Goal: Information Seeking & Learning: Learn about a topic

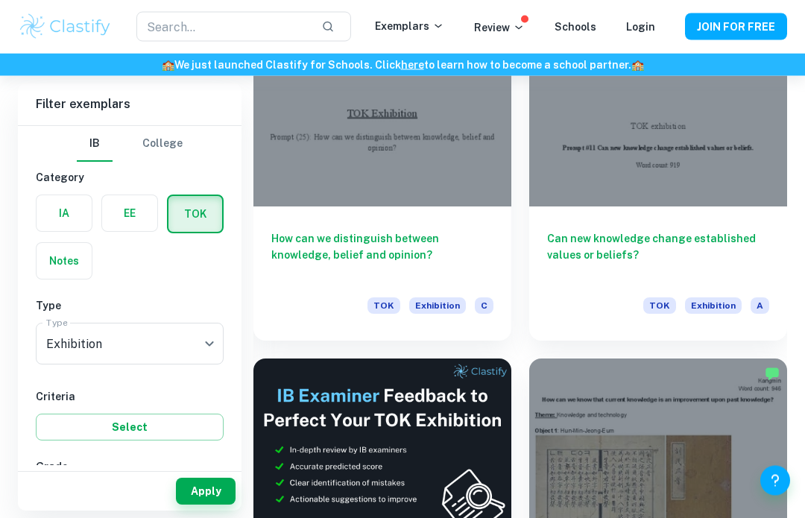
scroll to position [6020, 0]
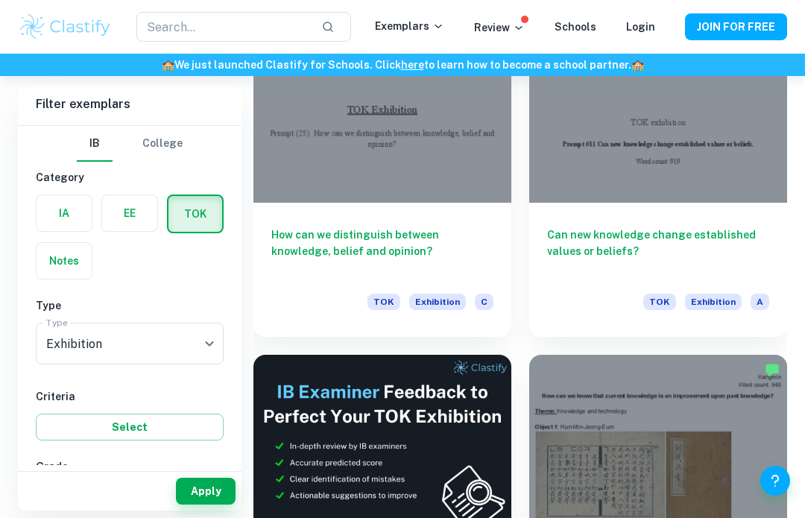
click at [159, 435] on button "Select" at bounding box center [130, 427] width 188 height 27
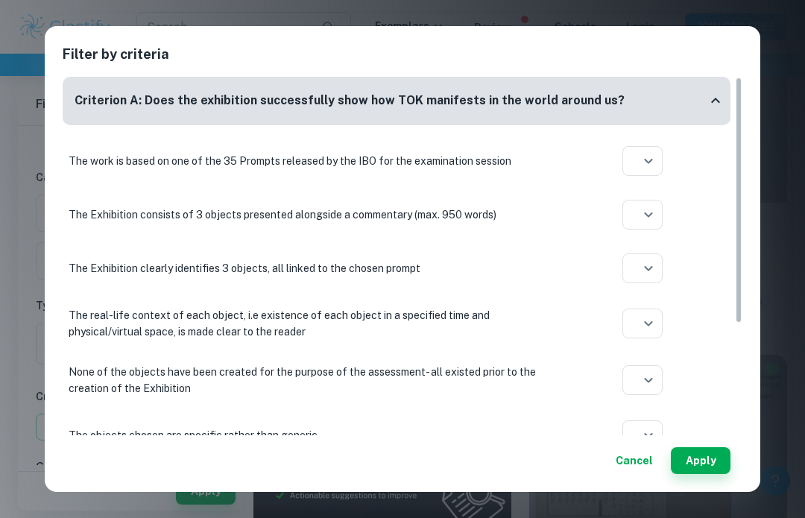
click at [654, 161] on div at bounding box center [402, 259] width 805 height 518
click at [646, 221] on icon at bounding box center [642, 219] width 15 height 15
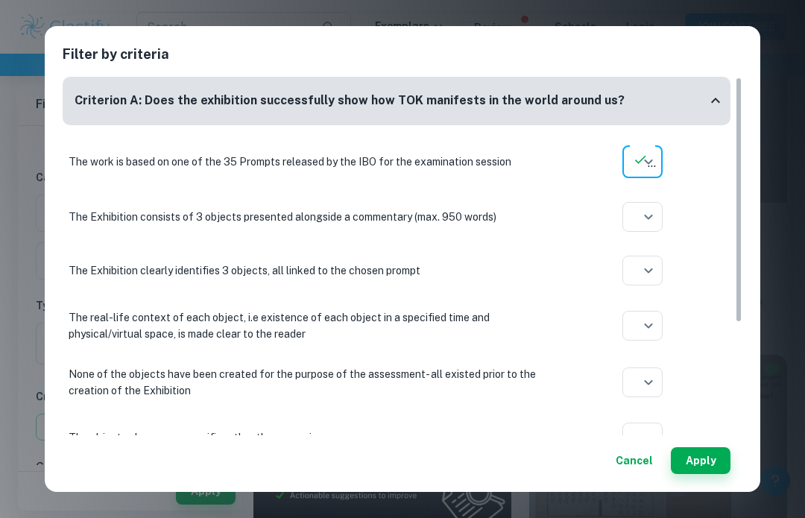
type input "yes"
click at [708, 474] on button "Apply" at bounding box center [701, 460] width 60 height 27
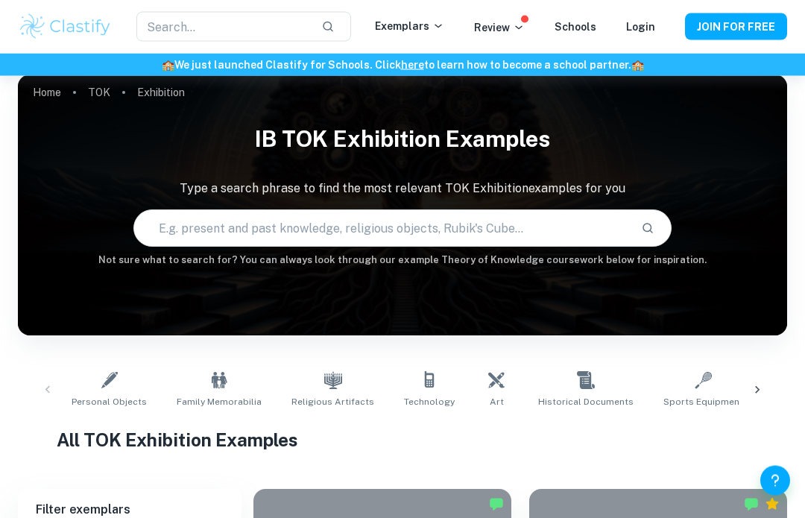
scroll to position [0, 0]
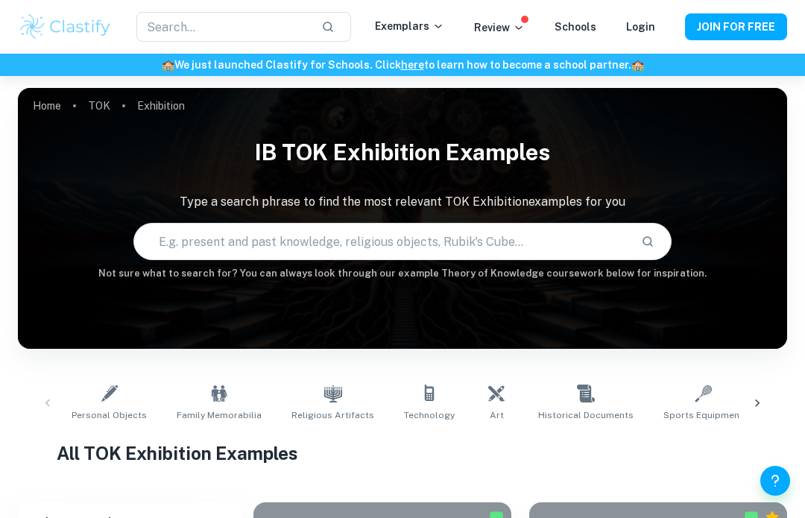
click at [545, 236] on input "text" at bounding box center [381, 242] width 495 height 42
type input "Knowledge, opinion"
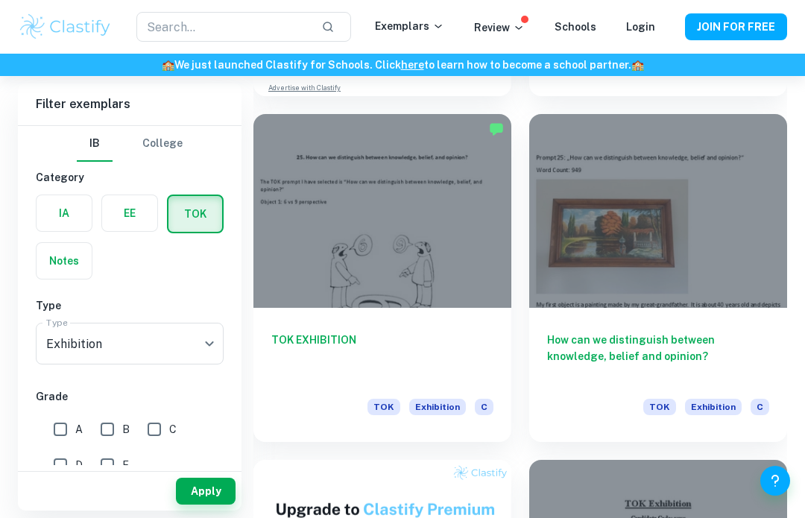
scroll to position [1107, 0]
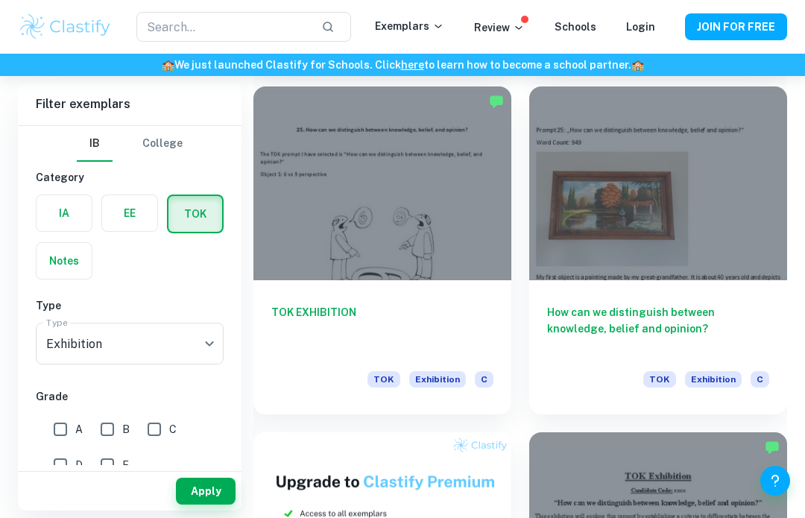
click at [664, 305] on h6 "How can we distinguish between knowledge, belief and opinion?" at bounding box center [658, 328] width 222 height 49
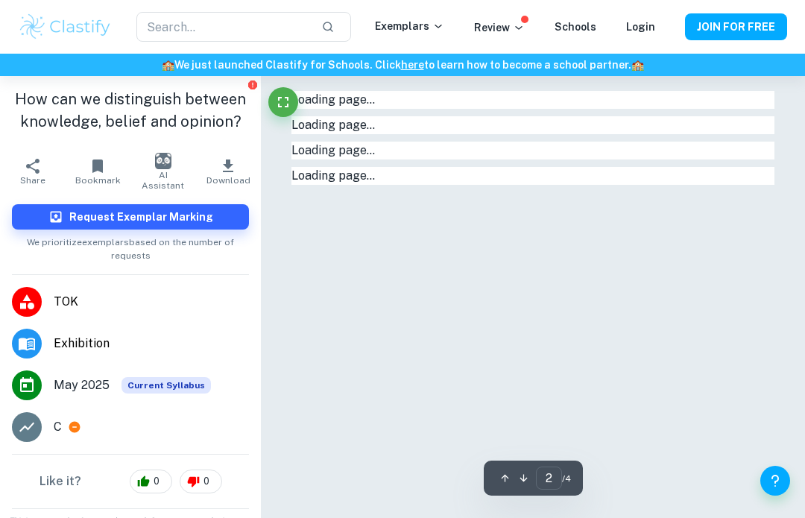
type input "1"
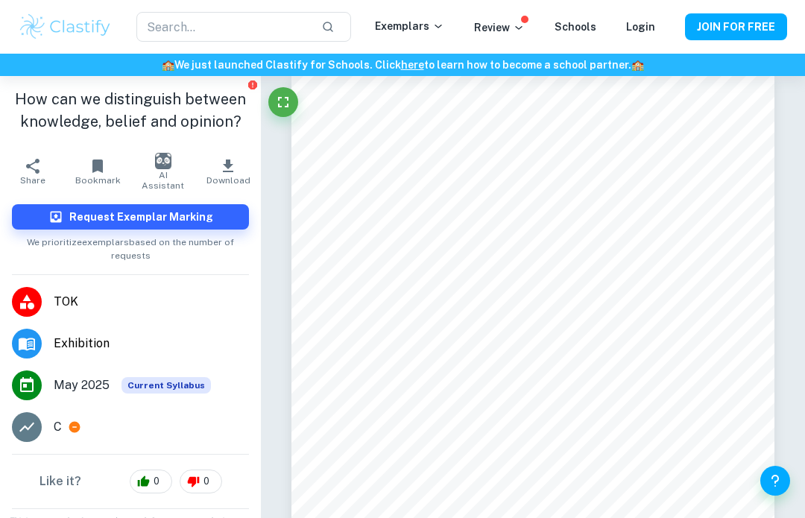
scroll to position [19, 0]
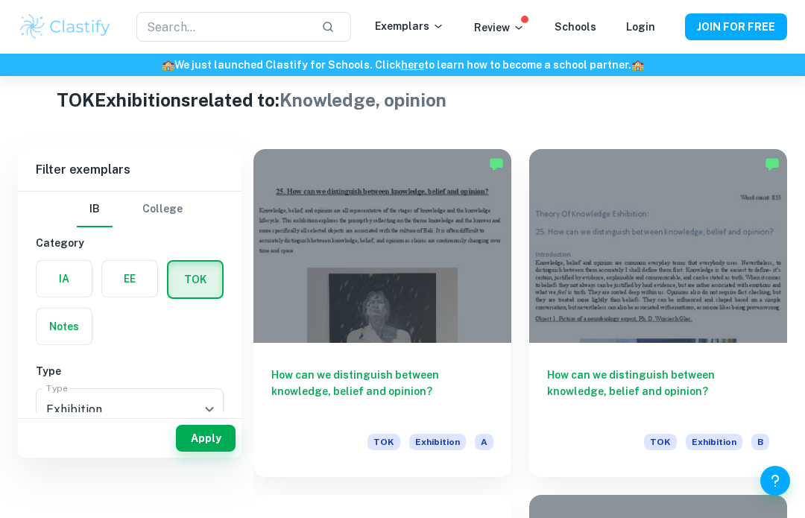
scroll to position [356, 0]
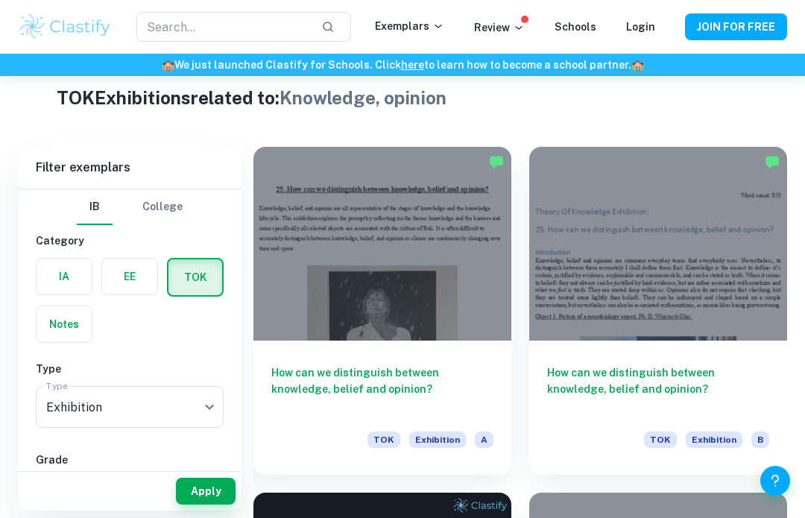
click at [310, 335] on div at bounding box center [382, 244] width 258 height 194
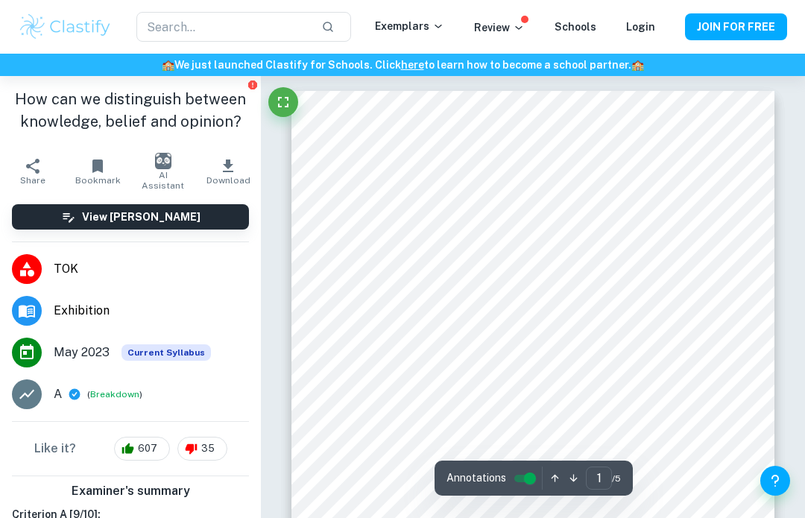
click at [280, 92] on button "Fullscreen" at bounding box center [283, 102] width 30 height 30
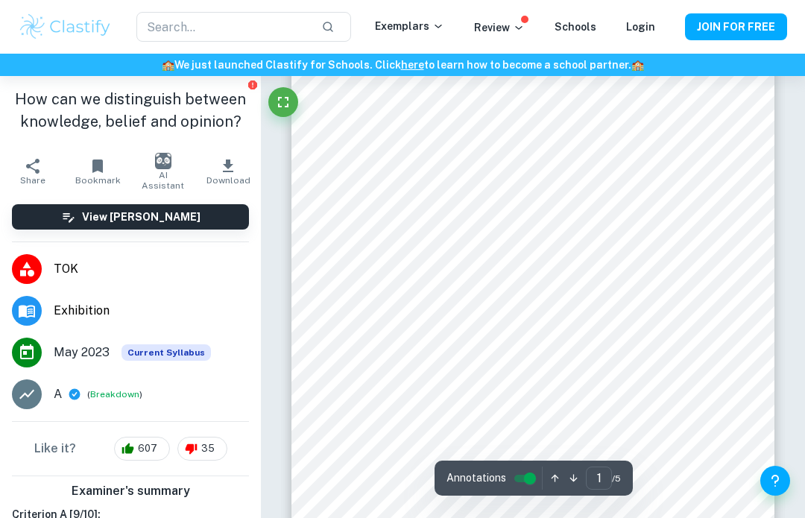
scroll to position [79, 0]
click at [274, 105] on button "Fullscreen" at bounding box center [283, 102] width 30 height 30
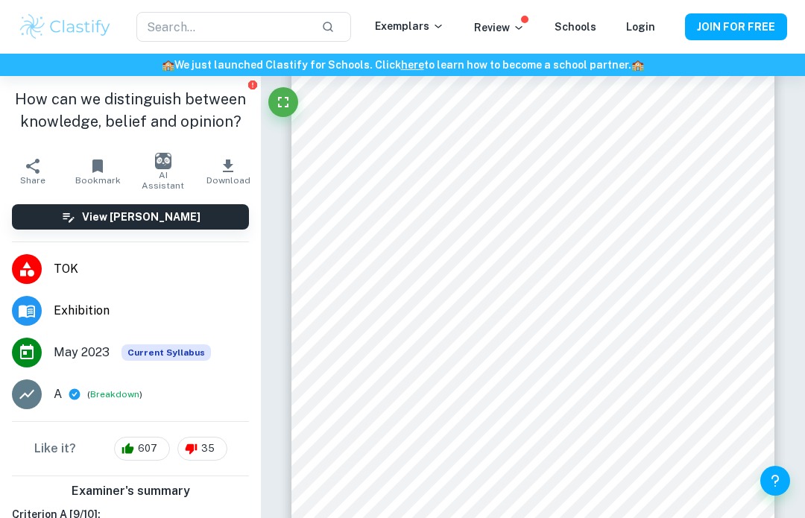
click at [278, 101] on icon "Fullscreen" at bounding box center [283, 102] width 10 height 10
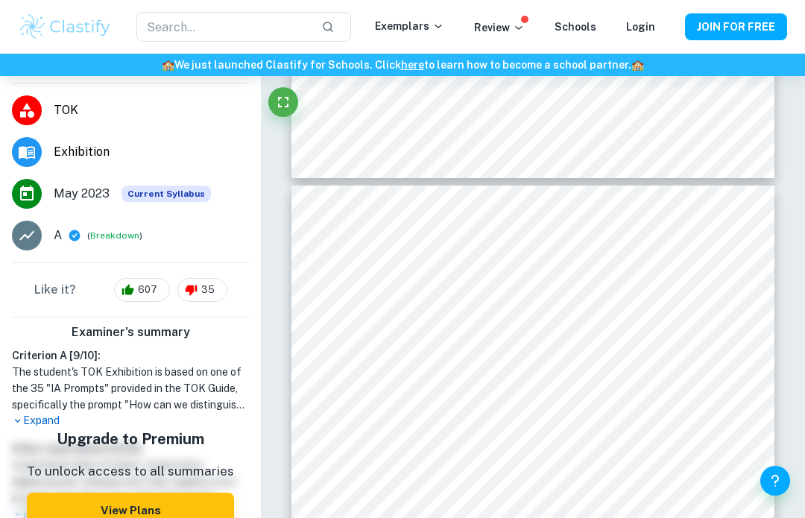
scroll to position [158, 0]
click at [41, 428] on p "Expand" at bounding box center [130, 422] width 237 height 16
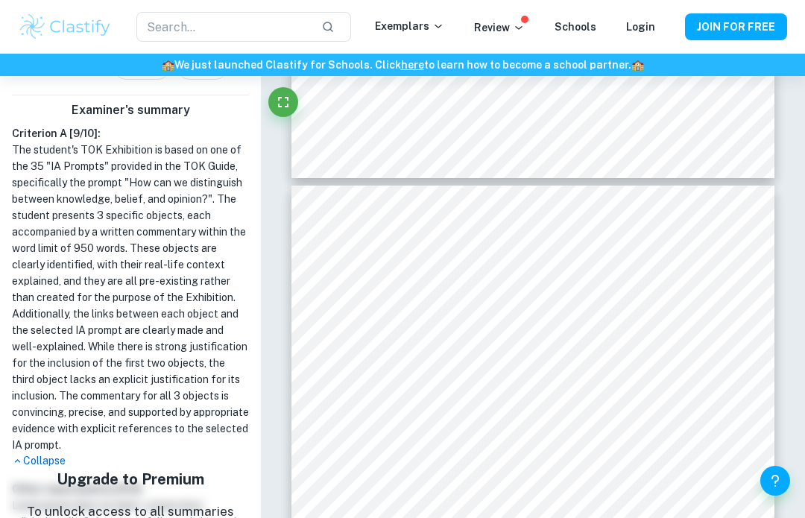
scroll to position [383, 0]
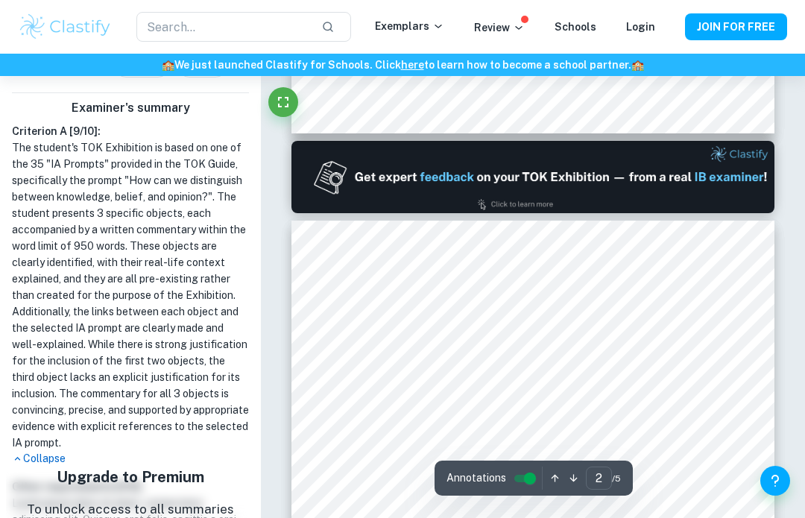
type input "1"
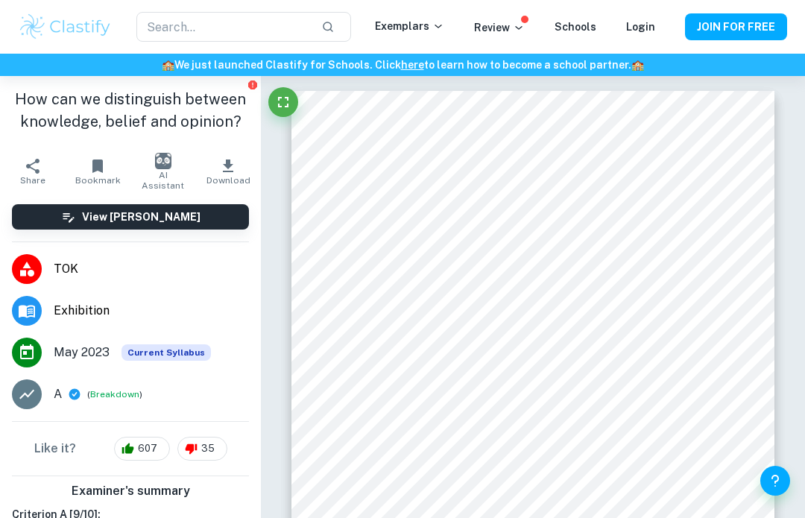
scroll to position [0, 0]
click at [39, 215] on button "View [PERSON_NAME]" at bounding box center [130, 216] width 237 height 25
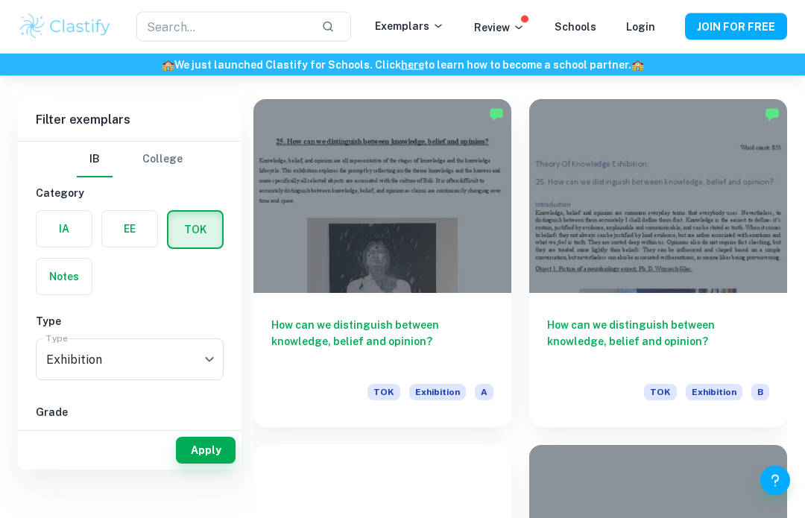
scroll to position [414, 0]
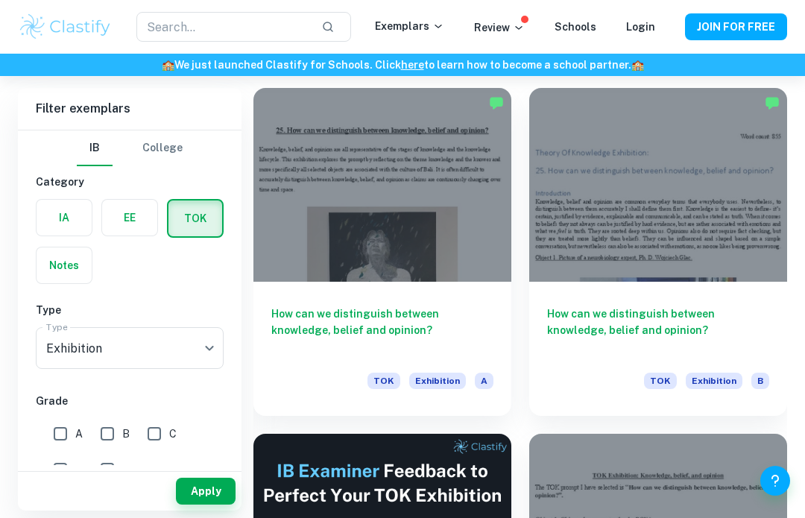
click at [610, 328] on h6 "How can we distinguish between knowledge, belief and opinion?" at bounding box center [658, 330] width 222 height 49
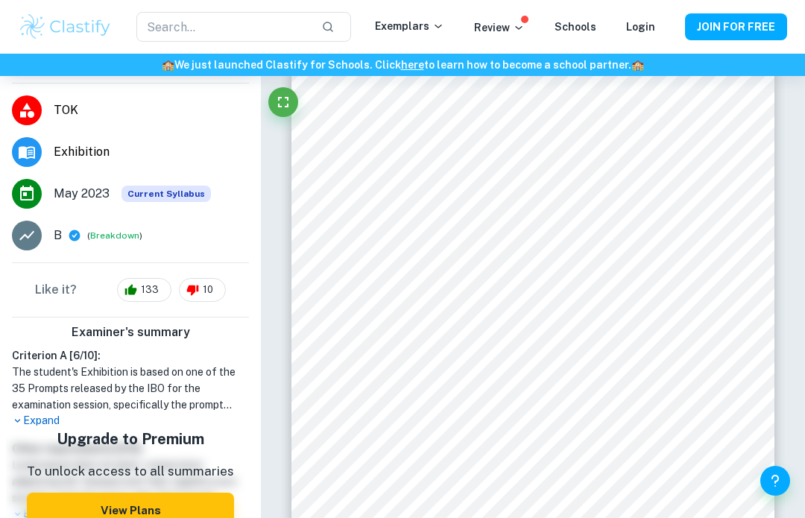
scroll to position [158, 0]
click at [279, 108] on icon "Fullscreen" at bounding box center [283, 102] width 18 height 18
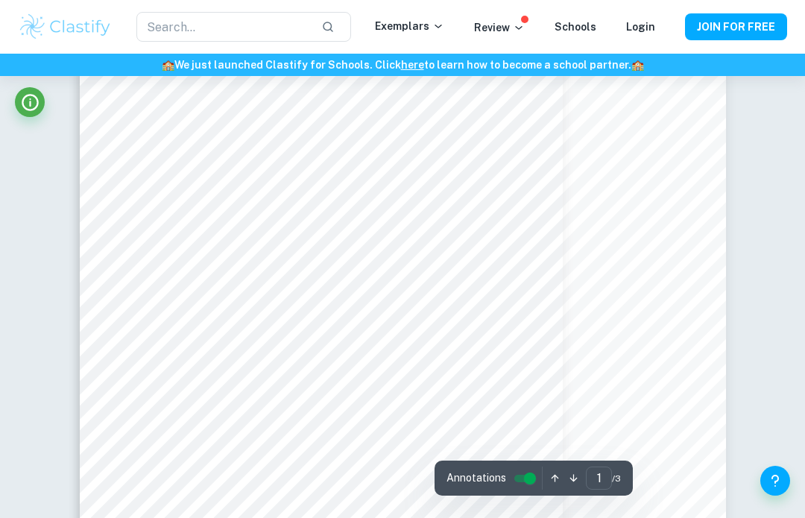
scroll to position [0, 0]
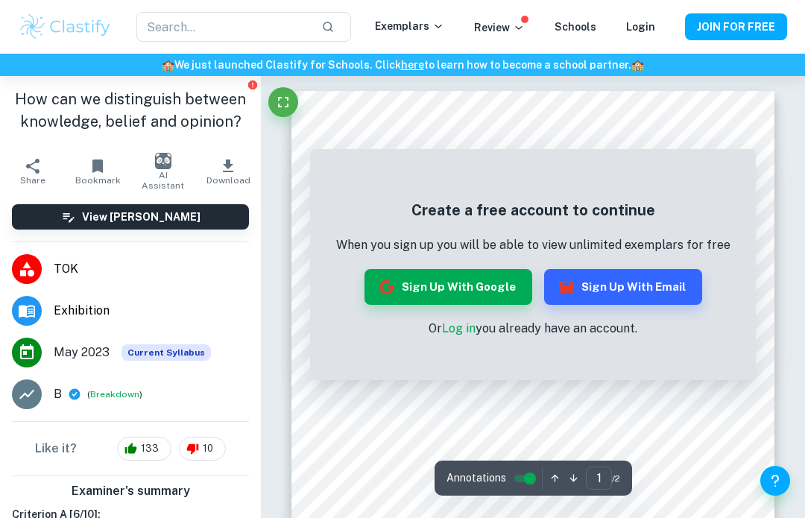
click at [280, 97] on icon "Fullscreen" at bounding box center [283, 102] width 10 height 10
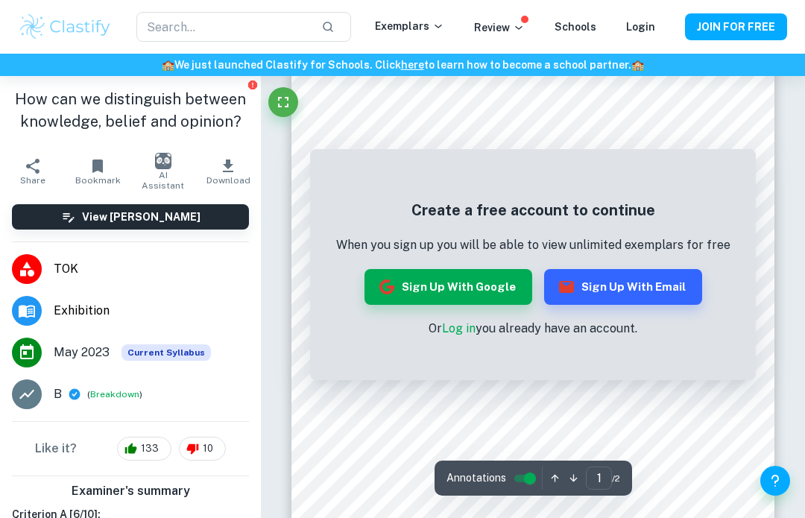
scroll to position [240, 0]
click at [411, 277] on button "Sign up with Google" at bounding box center [448, 287] width 168 height 36
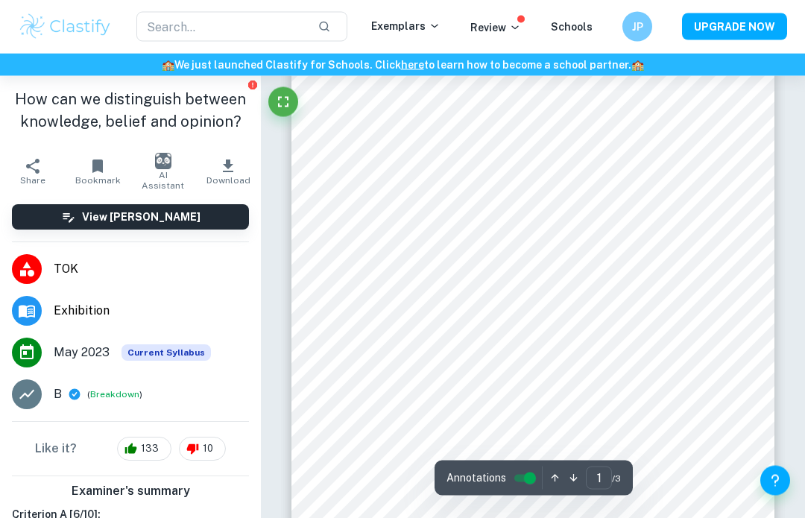
click at [291, 110] on icon "Fullscreen" at bounding box center [283, 102] width 18 height 18
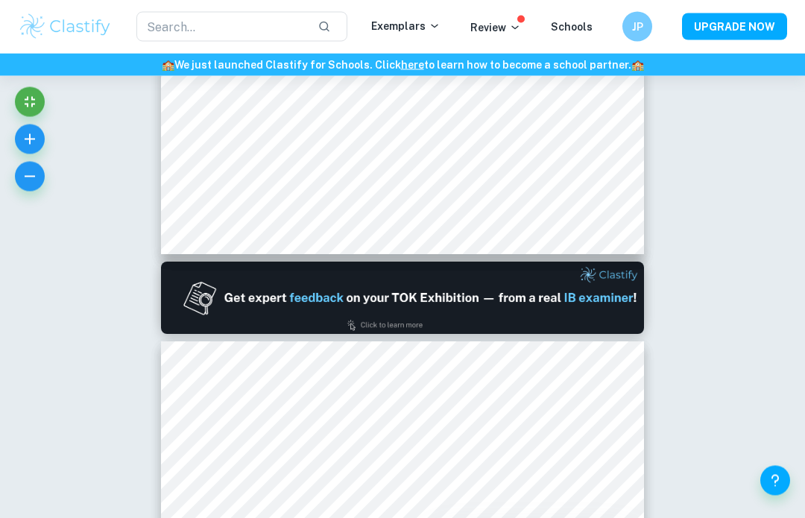
scroll to position [519, 0]
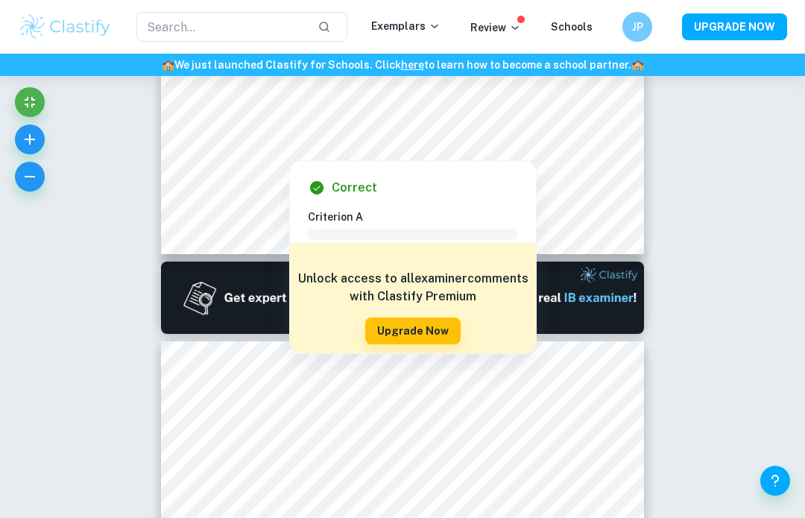
click at [242, 142] on div at bounding box center [401, 141] width 367 height 12
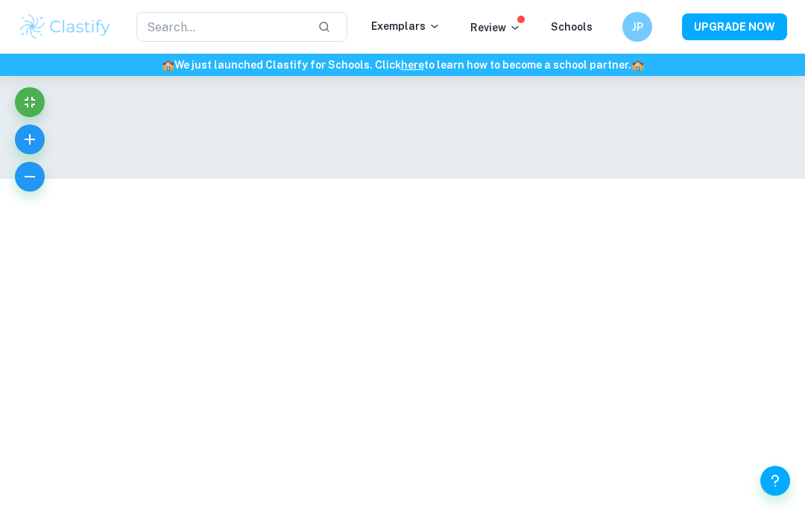
scroll to position [328, 0]
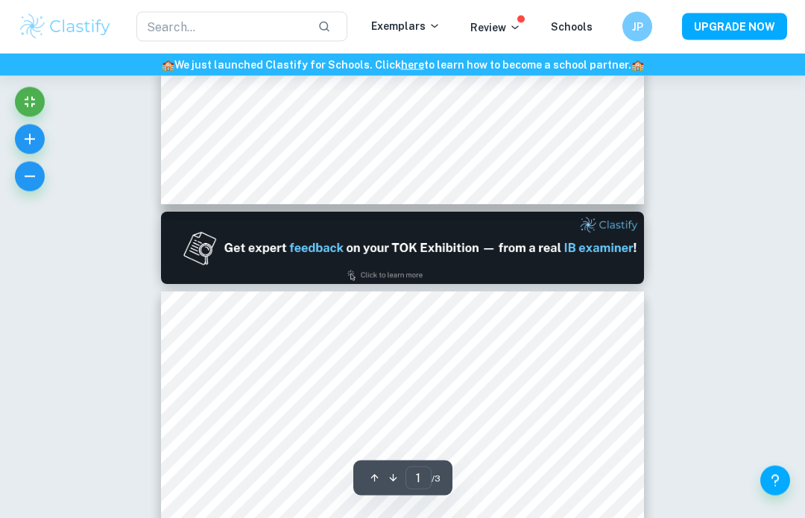
type input "2"
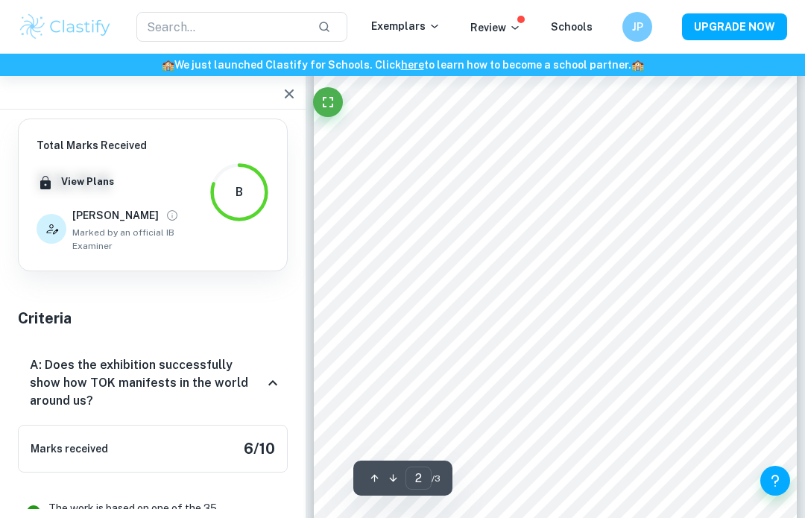
scroll to position [859, 0]
click at [291, 106] on button "button" at bounding box center [289, 94] width 30 height 30
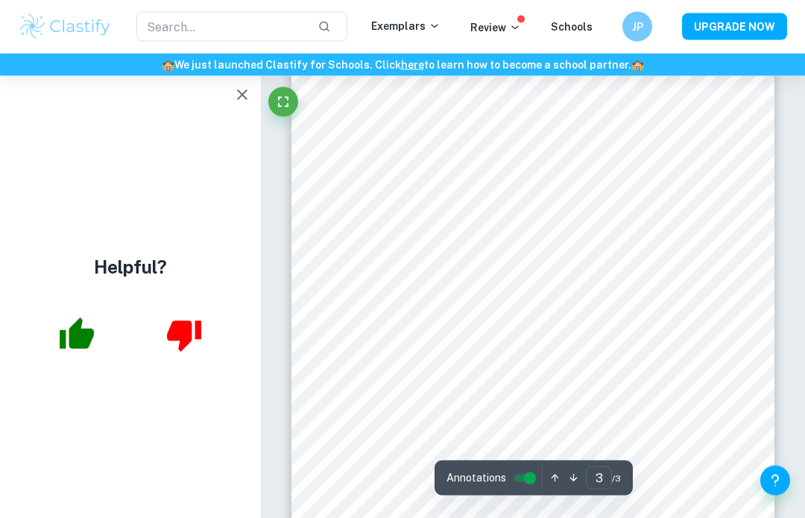
scroll to position [1754, 0]
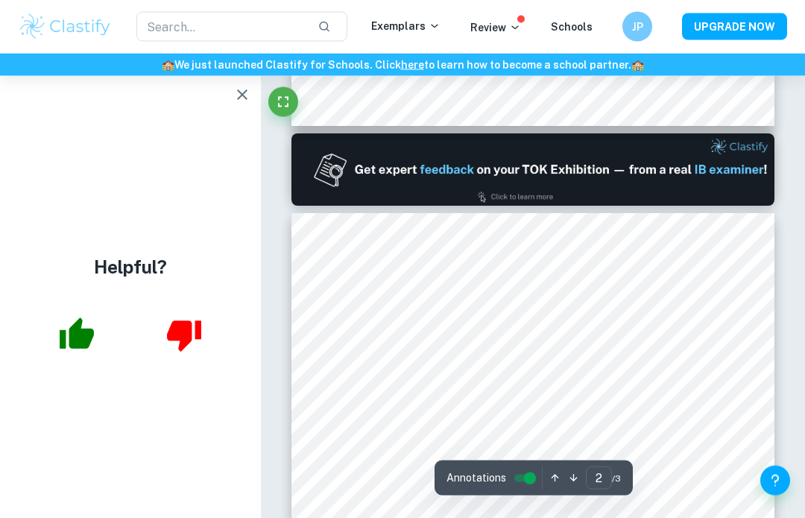
type input "1"
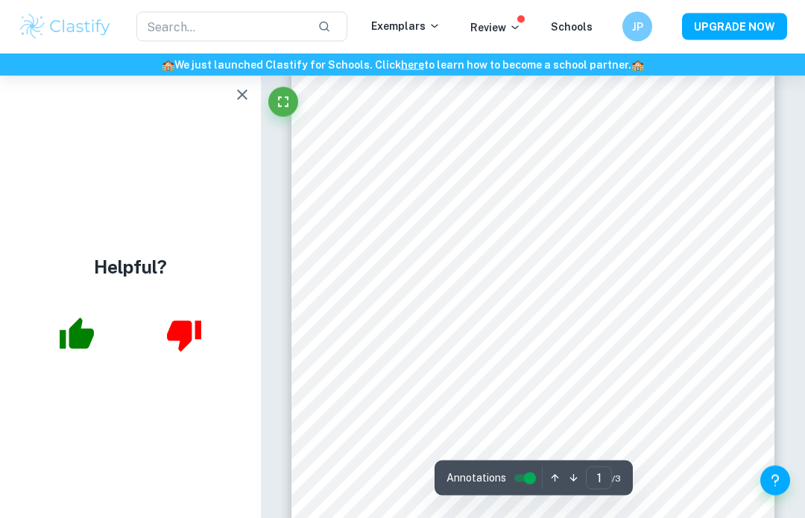
scroll to position [0, 0]
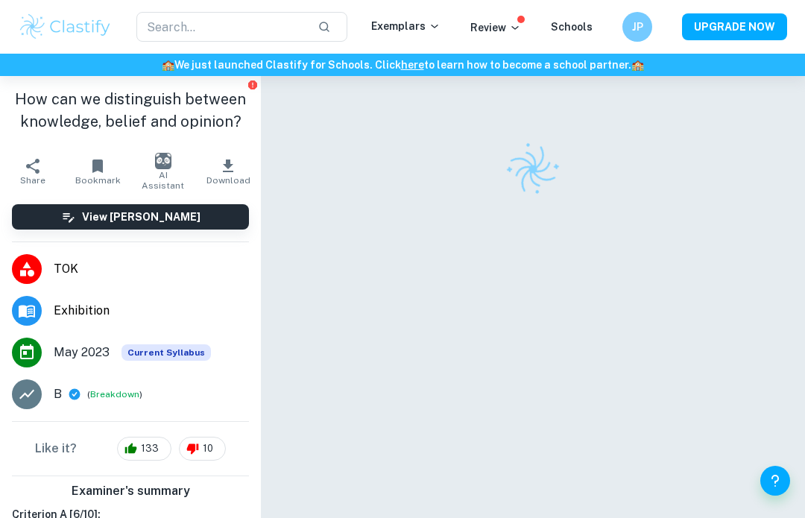
scroll to position [98, 0]
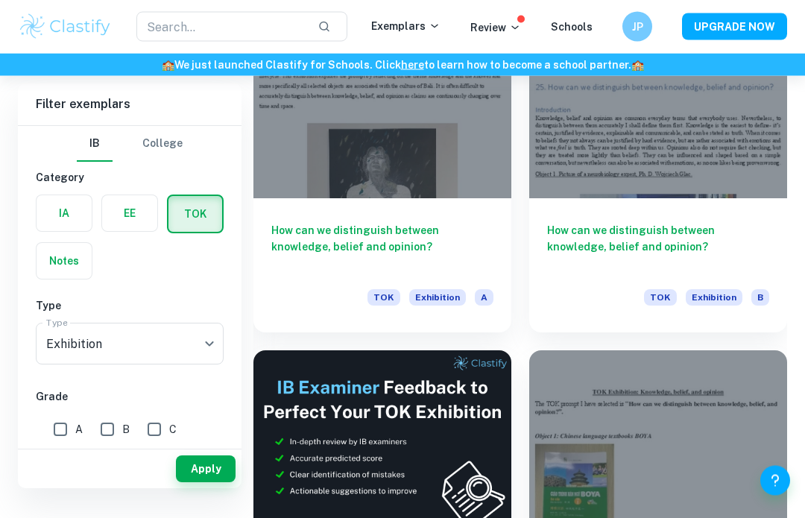
scroll to position [650, 0]
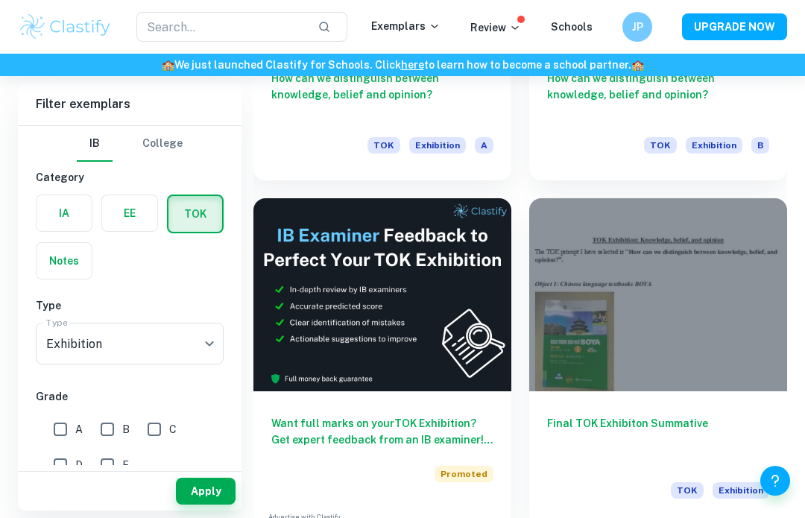
click at [675, 415] on h6 "Final TOK Exhibiton Summative" at bounding box center [658, 439] width 222 height 49
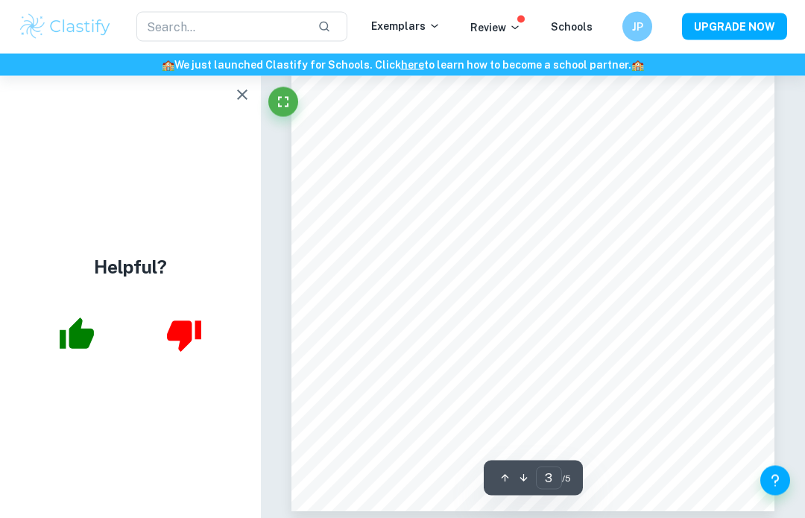
scroll to position [1467, 0]
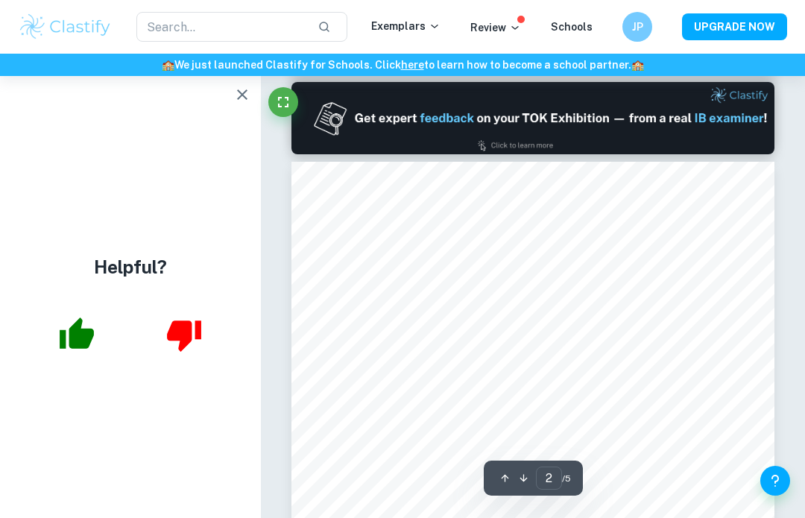
type input "1"
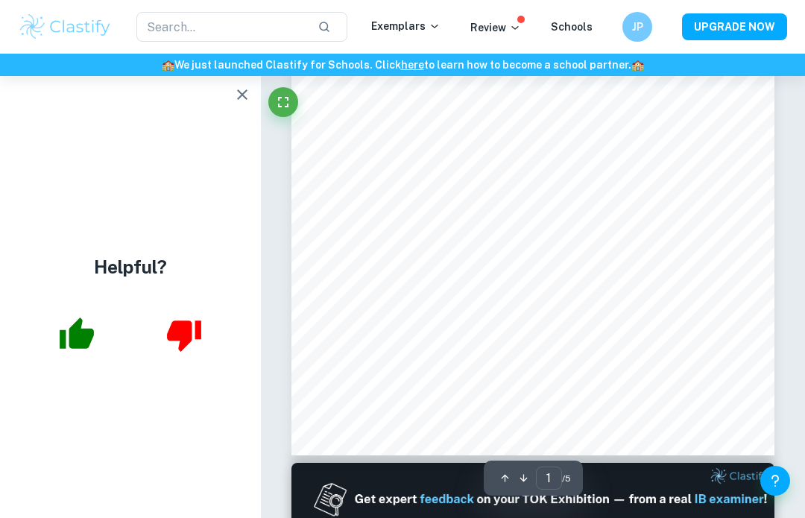
scroll to position [0, 0]
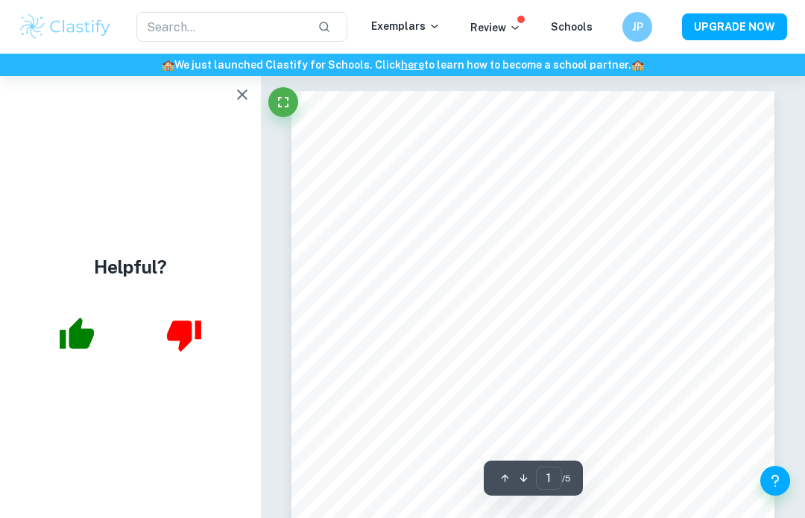
click at [245, 107] on button "button" at bounding box center [242, 95] width 30 height 30
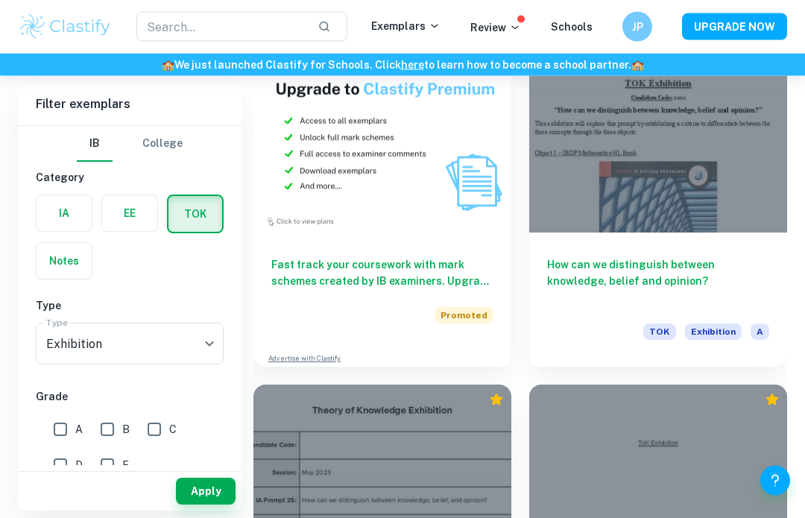
scroll to position [1500, 0]
click at [558, 275] on h6 "How can we distinguish between knowledge, belief and opinion?" at bounding box center [658, 280] width 222 height 49
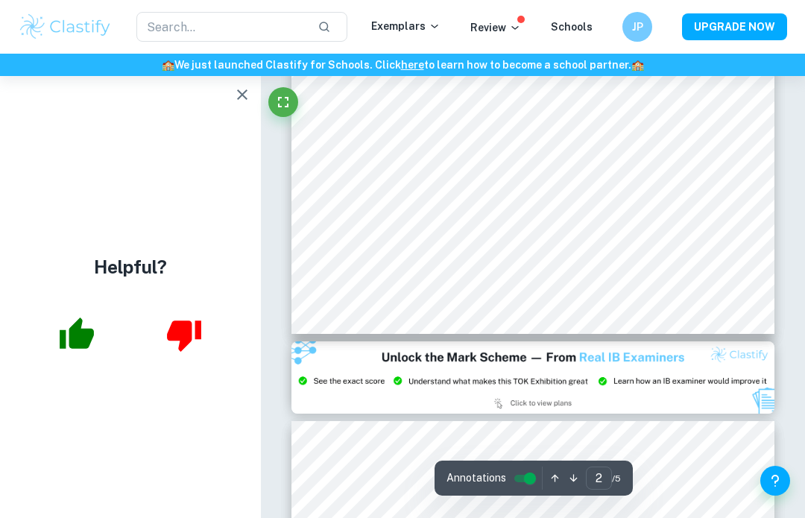
scroll to position [1093, 0]
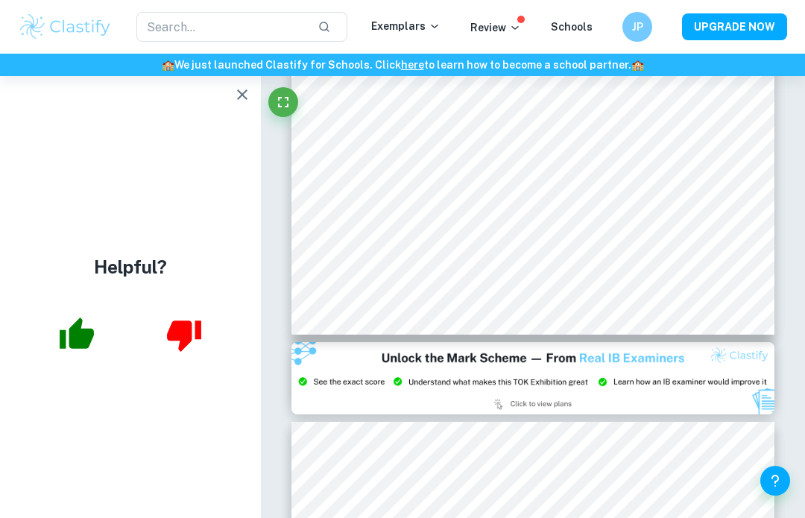
click at [228, 95] on button "button" at bounding box center [242, 95] width 30 height 30
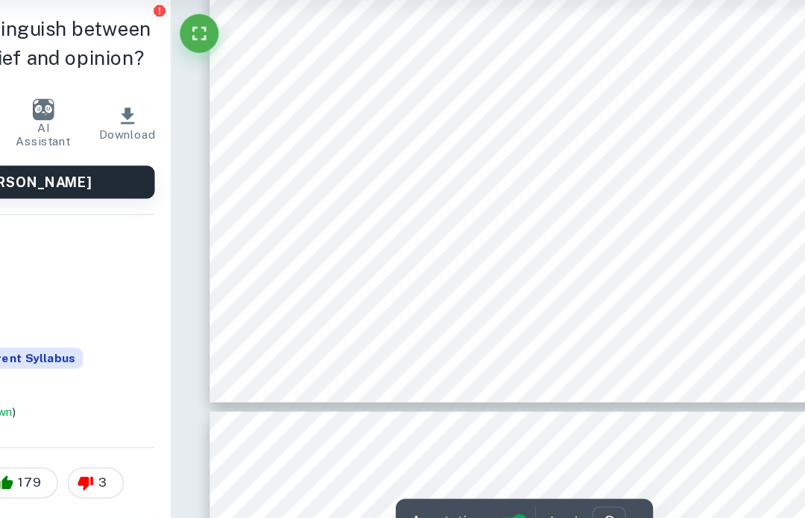
scroll to position [1754, 0]
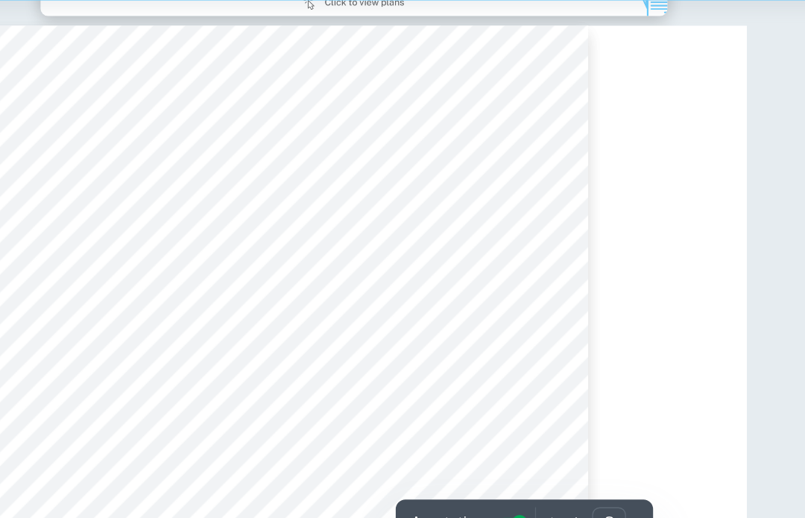
type input "2"
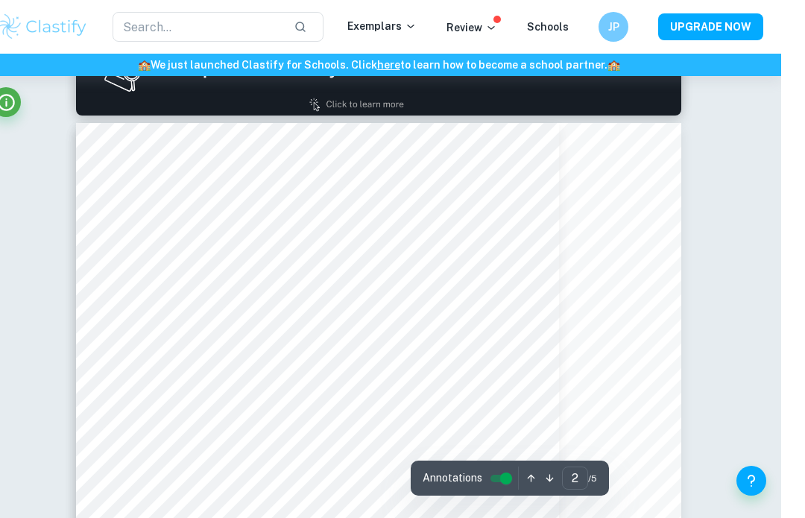
scroll to position [890, 0]
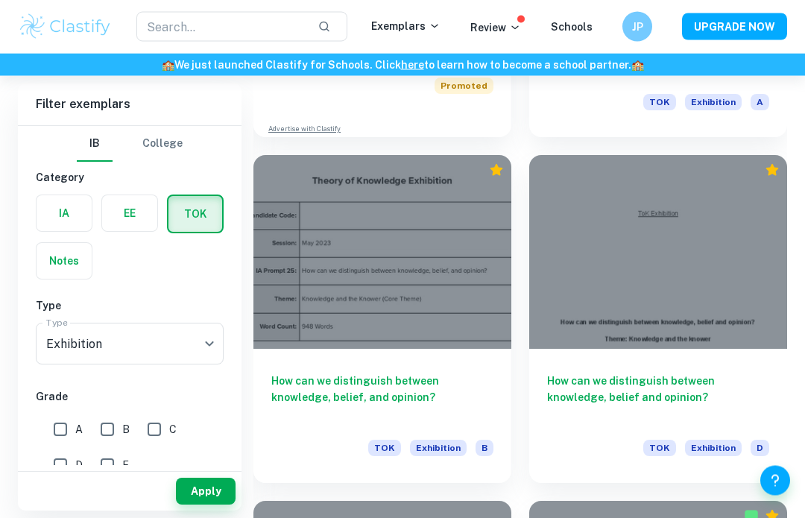
scroll to position [1729, 0]
click at [315, 391] on h6 "How can we distinguish between knowledge, belief, and opinion?" at bounding box center [382, 397] width 222 height 49
